Goal: Check status: Check status

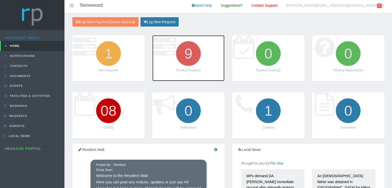
click at [188, 57] on icon "9" at bounding box center [188, 53] width 29 height 29
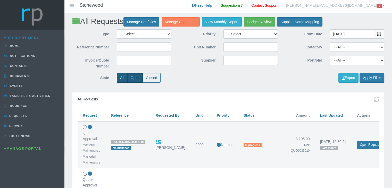
click at [119, 77] on label "All" at bounding box center [122, 78] width 11 height 10
radio input "true"
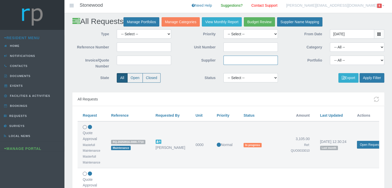
click at [234, 62] on input "Supplier" at bounding box center [250, 60] width 54 height 9
type input "golden"
click at [375, 75] on button "Apply Filter" at bounding box center [371, 78] width 25 height 10
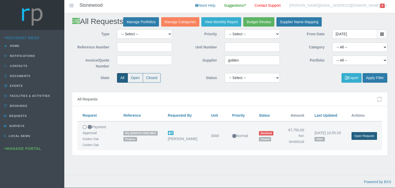
click at [360, 137] on link "Open Request" at bounding box center [364, 136] width 25 height 8
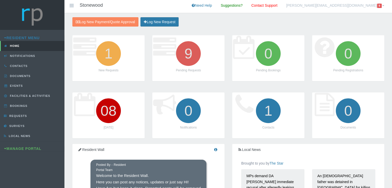
click at [364, 4] on link "wendy@brumawen.com 9" at bounding box center [335, 6] width 106 height 13
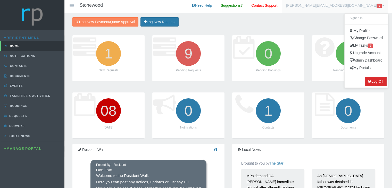
click at [374, 83] on button "Log Off" at bounding box center [375, 82] width 22 height 10
